Goal: Task Accomplishment & Management: Manage account settings

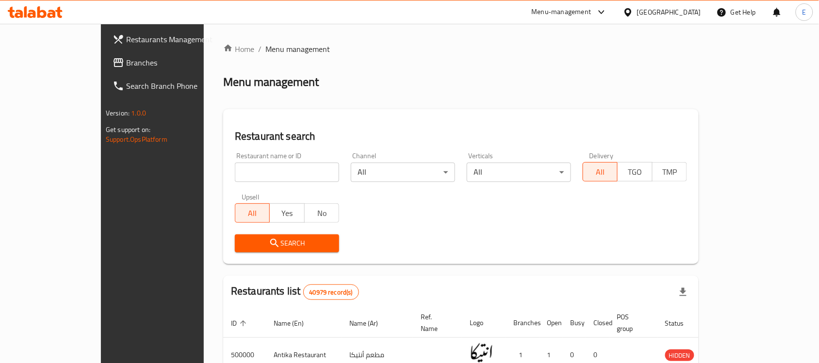
click at [591, 10] on div "Menu-management" at bounding box center [562, 12] width 60 height 12
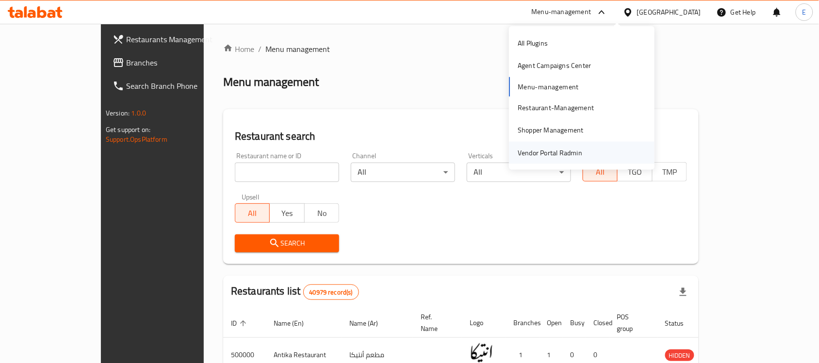
click at [581, 142] on div "Vendor Portal Radmin" at bounding box center [550, 152] width 80 height 22
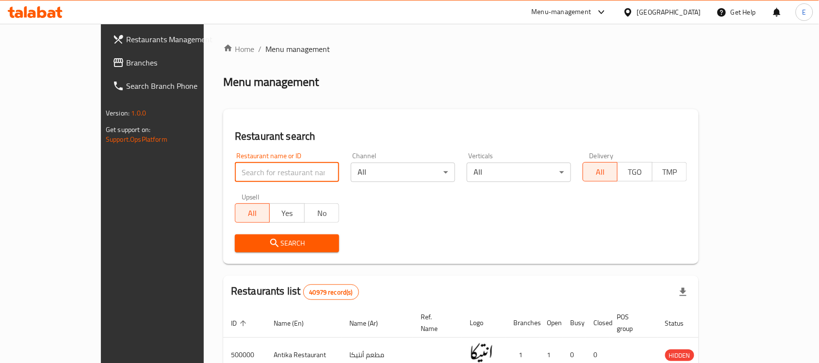
click at [243, 175] on input "search" at bounding box center [287, 171] width 104 height 19
paste input "696236"
type input "696236"
click button "Search" at bounding box center [287, 243] width 104 height 18
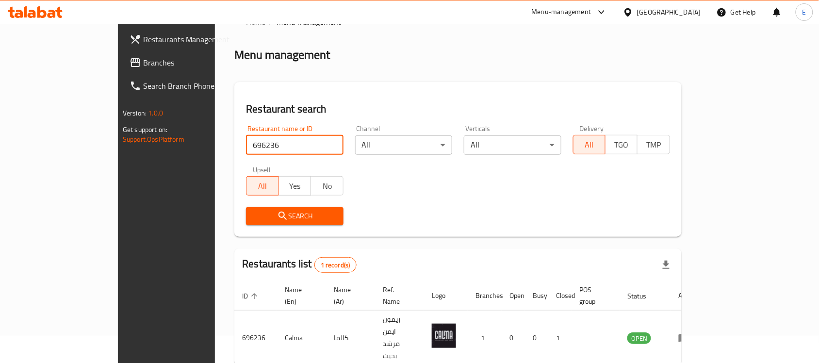
scroll to position [51, 0]
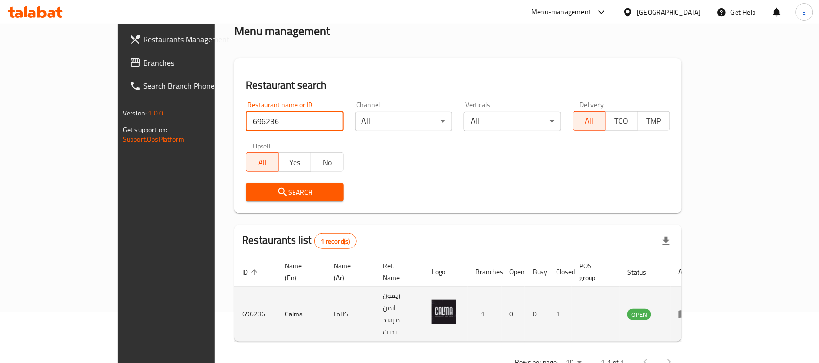
click at [690, 308] on icon "enhanced table" at bounding box center [684, 314] width 12 height 12
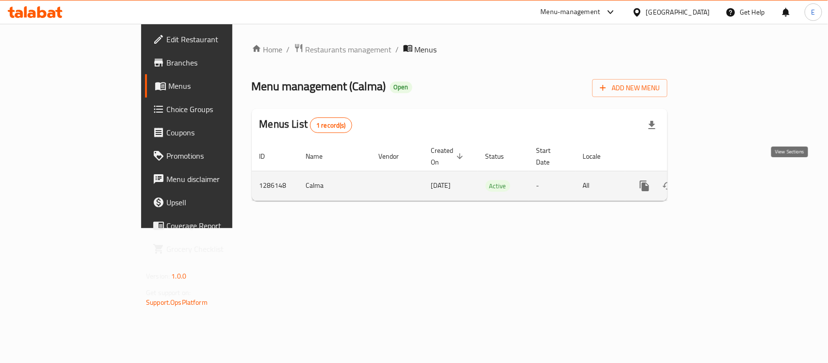
click at [720, 180] on icon "enhanced table" at bounding box center [715, 186] width 12 height 12
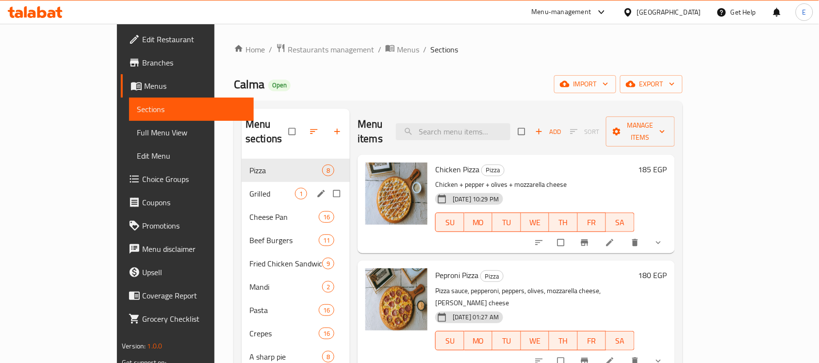
click at [249, 188] on span "Grilled" at bounding box center [272, 194] width 46 height 12
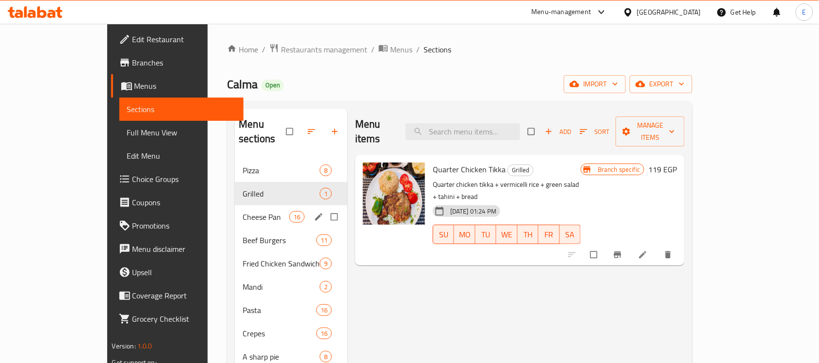
click at [235, 209] on div "Cheese Pan 16" at bounding box center [291, 216] width 113 height 23
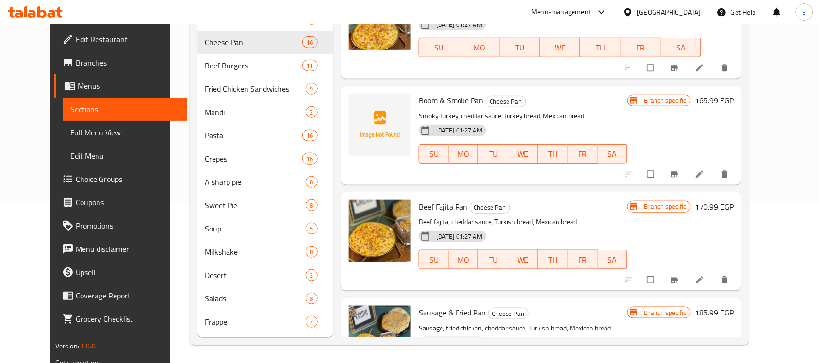
scroll to position [149, 0]
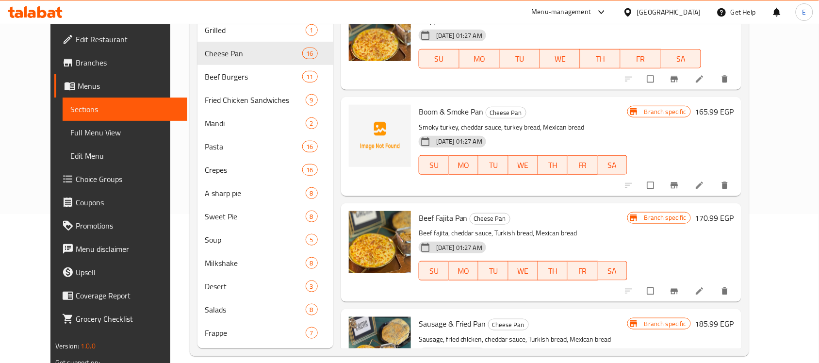
click at [733, 222] on h6 "170.99 EGP" at bounding box center [714, 218] width 39 height 14
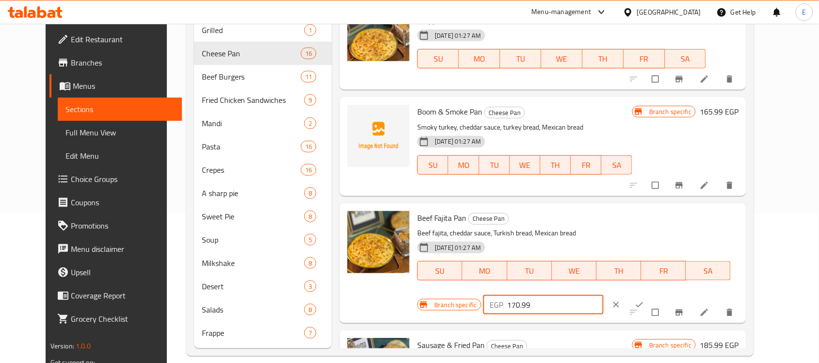
click at [604, 295] on input "170.99" at bounding box center [555, 304] width 97 height 19
paste input "97"
type input "197"
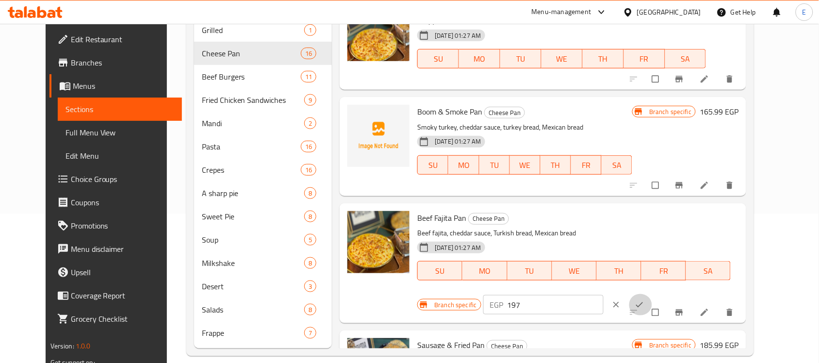
click at [644, 300] on icon "ok" at bounding box center [639, 305] width 10 height 10
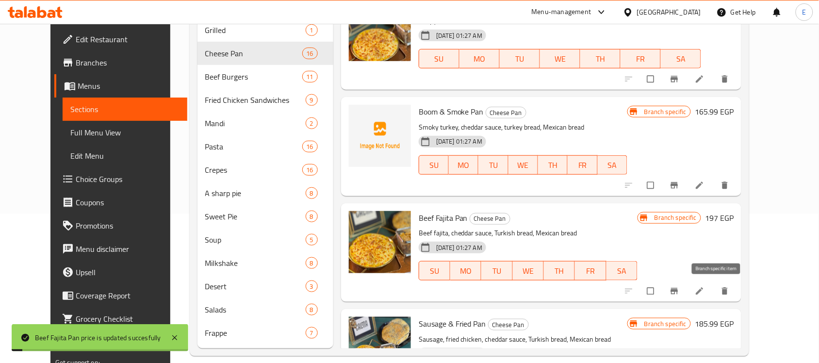
click at [678, 289] on icon "Branch-specific-item" at bounding box center [674, 291] width 7 height 6
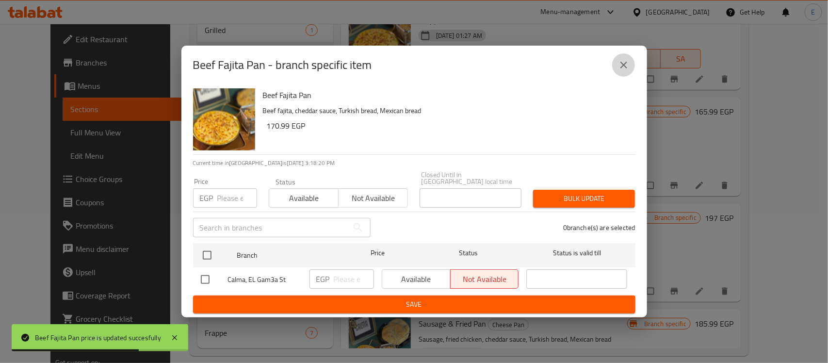
click at [617, 69] on button "close" at bounding box center [623, 64] width 23 height 23
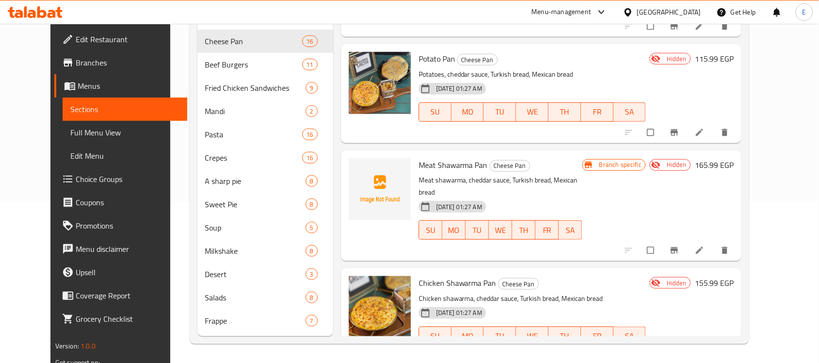
scroll to position [0, 0]
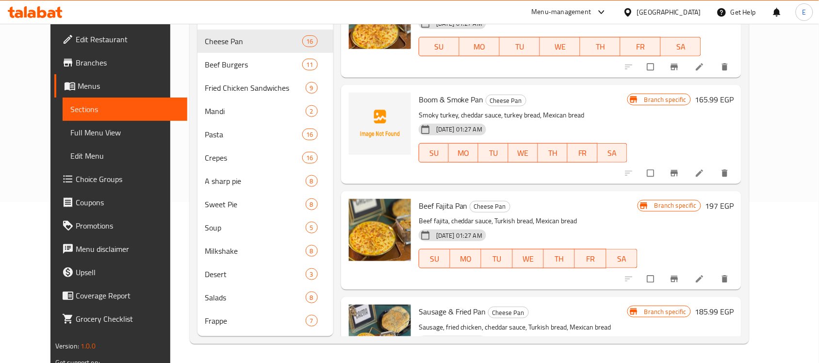
click at [426, 313] on span "Sausage & Fried Pan" at bounding box center [452, 311] width 67 height 15
click at [427, 313] on span "Sausage & Fried Pan" at bounding box center [452, 311] width 67 height 15
copy span "Sausage"
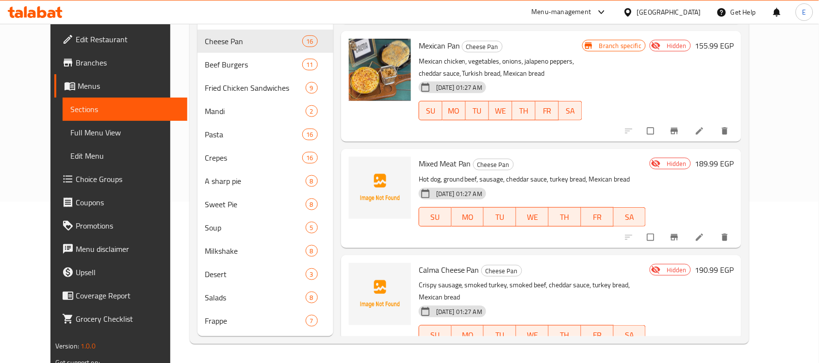
scroll to position [1343, 0]
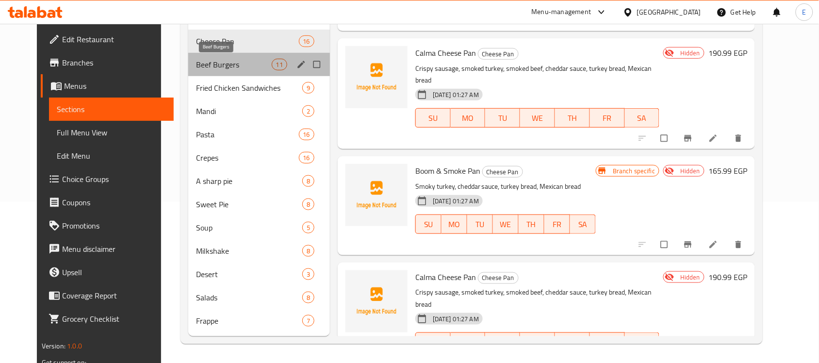
click at [241, 70] on span "Beef Burgers" at bounding box center [234, 65] width 76 height 12
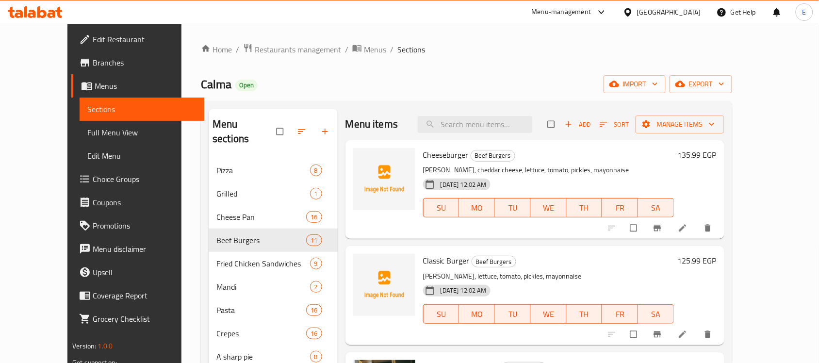
click at [716, 156] on h6 "135.99 EGP" at bounding box center [697, 155] width 39 height 14
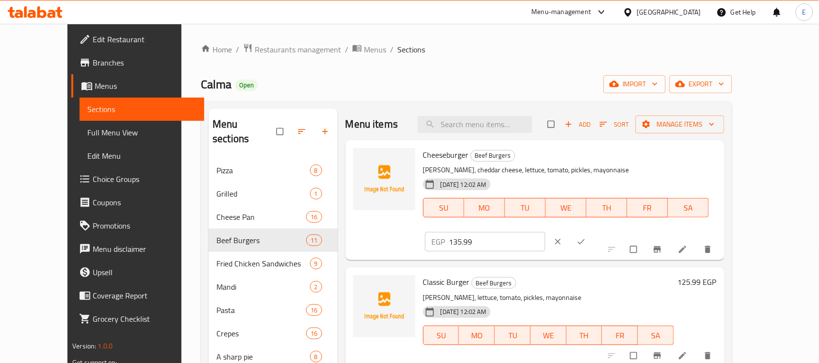
click at [546, 232] on input "135.99" at bounding box center [497, 241] width 97 height 19
paste input "2"
type input "129"
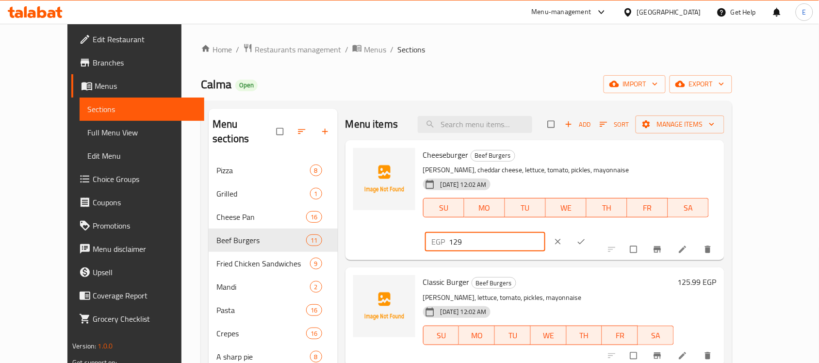
click at [563, 237] on icon "clear" at bounding box center [558, 242] width 10 height 10
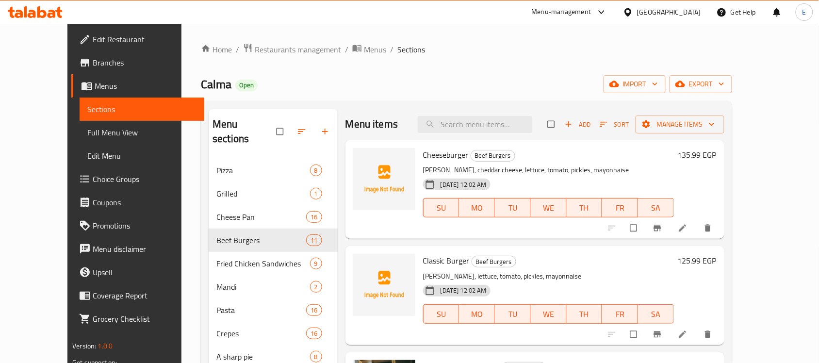
click at [716, 259] on h6 "125.99 EGP" at bounding box center [697, 261] width 39 height 14
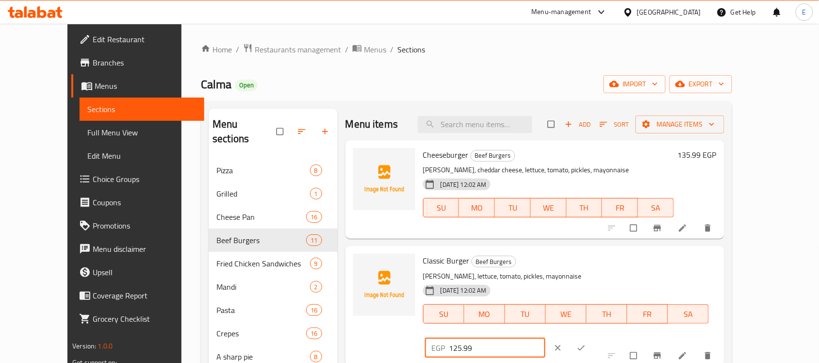
click at [546, 338] on input "125.99" at bounding box center [497, 347] width 97 height 19
paste input "number"
type input "129"
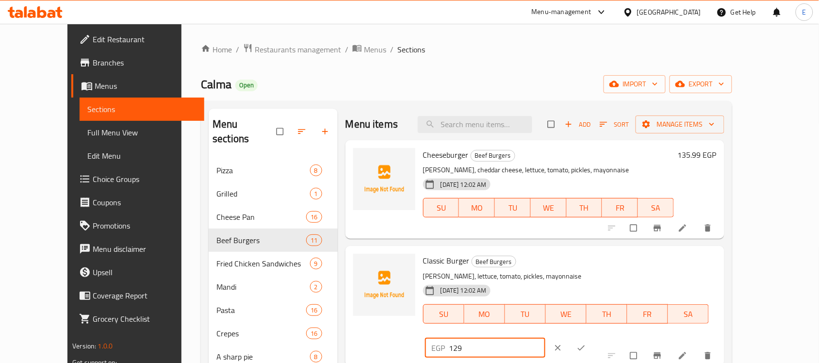
click at [594, 337] on button "ok" at bounding box center [581, 347] width 23 height 21
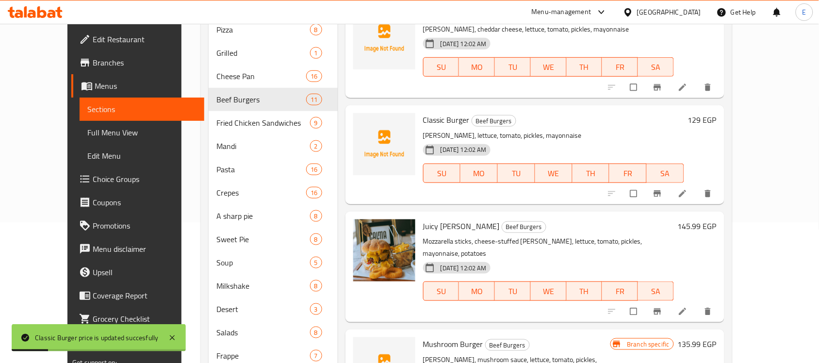
scroll to position [161, 0]
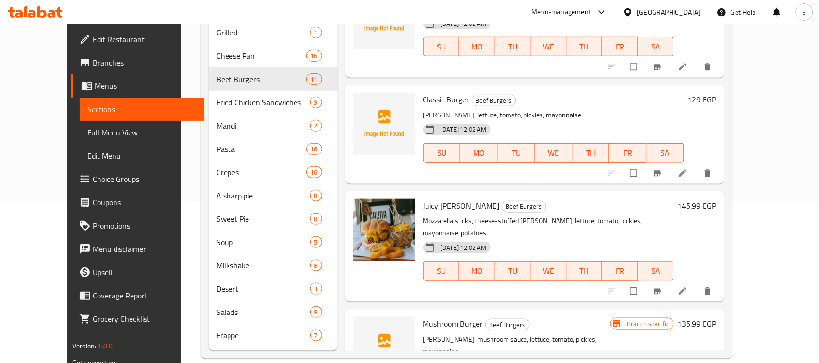
click at [716, 211] on h6 "145.99 EGP" at bounding box center [697, 206] width 39 height 14
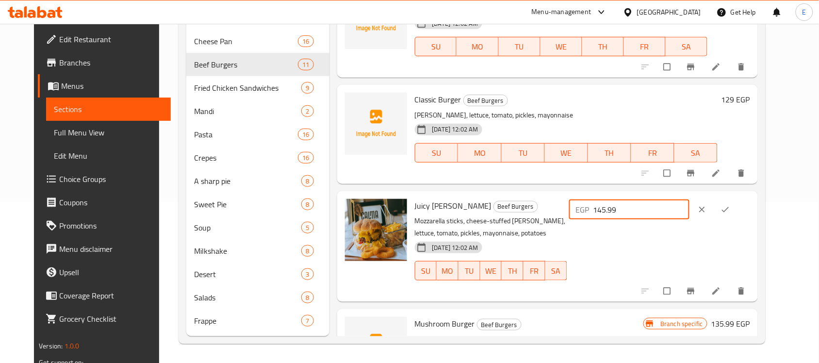
click at [651, 205] on input "145.99" at bounding box center [641, 209] width 97 height 19
paste input "6"
type input "146"
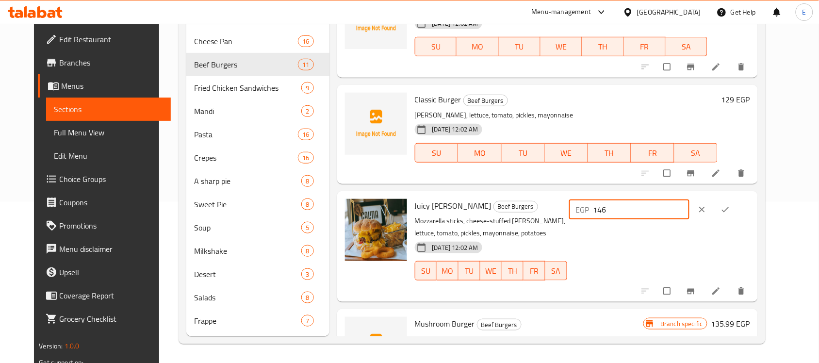
click at [729, 211] on icon "ok" at bounding box center [725, 209] width 7 height 5
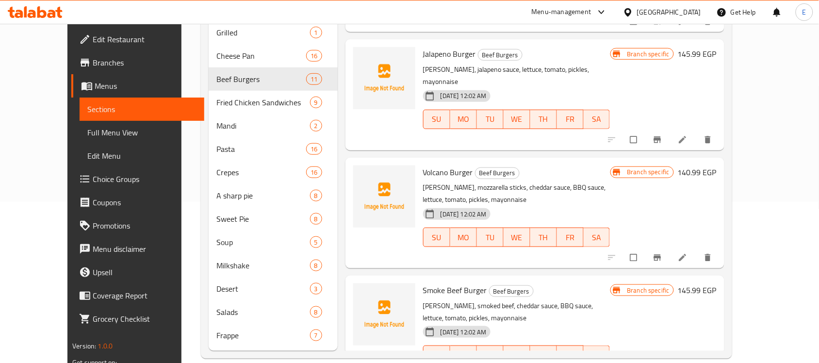
scroll to position [794, 0]
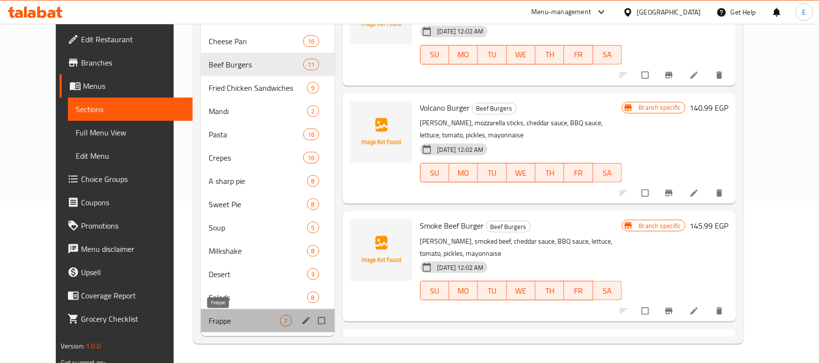
click at [233, 315] on span "Frappe" at bounding box center [244, 321] width 71 height 12
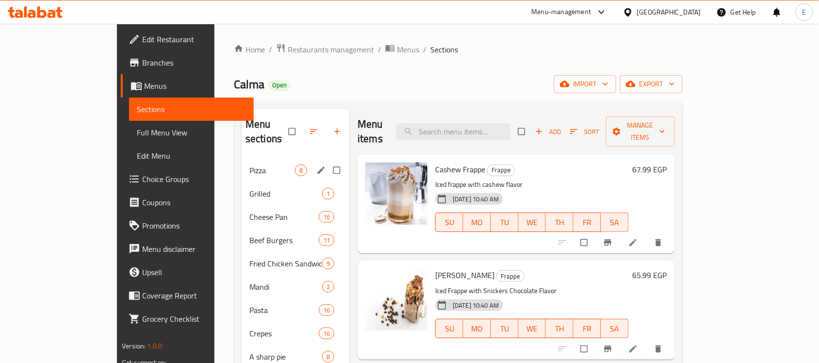
click at [249, 164] on span "Pizza" at bounding box center [272, 170] width 46 height 12
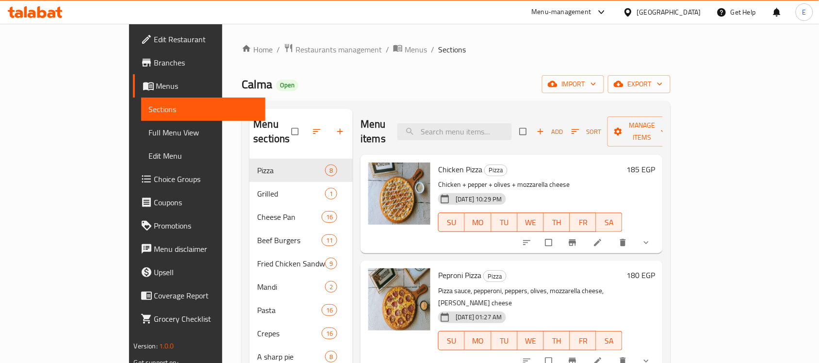
click at [242, 71] on div "Home / Restaurants management / Menus / Sections Calma Open import export Menu …" at bounding box center [456, 281] width 429 height 476
